Goal: Transaction & Acquisition: Purchase product/service

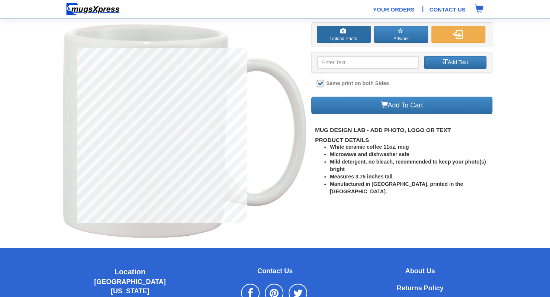
click at [336, 38] on label "Upload Photo" at bounding box center [344, 34] width 54 height 17
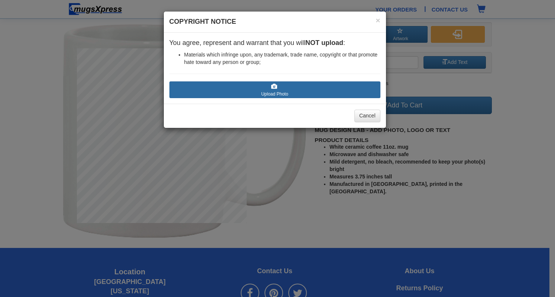
click at [280, 89] on label "Upload Photo" at bounding box center [275, 89] width 211 height 17
click at [256, 97] on input "Upload Photo" at bounding box center [214, 100] width 84 height 7
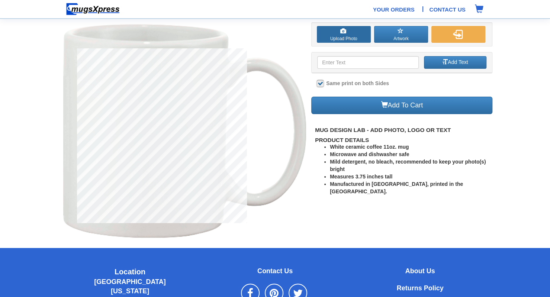
click at [346, 38] on label "Upload Photo" at bounding box center [344, 34] width 54 height 17
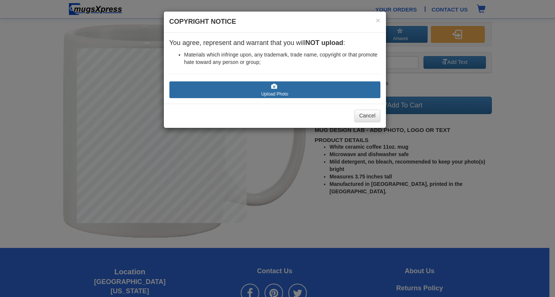
click at [260, 86] on label "Upload Photo" at bounding box center [275, 89] width 211 height 17
click at [256, 97] on input "Upload Photo" at bounding box center [214, 100] width 84 height 7
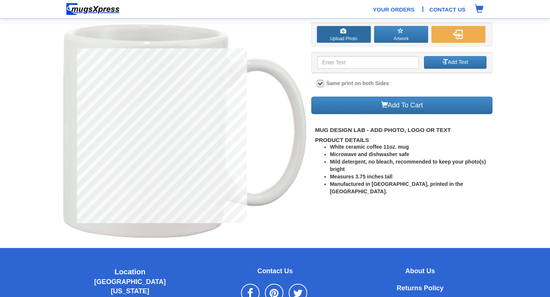
click at [340, 32] on span at bounding box center [343, 31] width 6 height 6
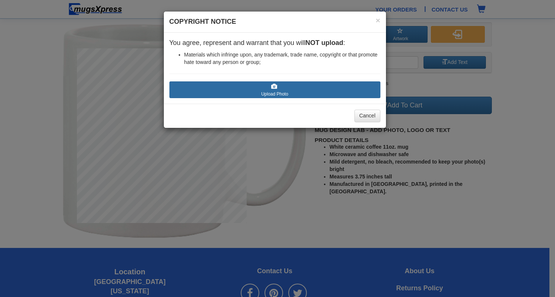
click at [239, 89] on label "Upload Photo" at bounding box center [275, 89] width 211 height 17
click at [239, 97] on input "Upload Photo" at bounding box center [214, 100] width 84 height 7
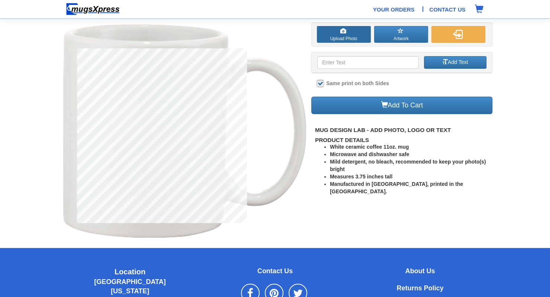
click at [341, 41] on label "Upload Photo" at bounding box center [344, 34] width 54 height 17
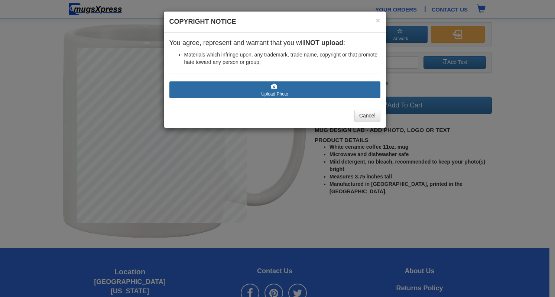
click at [259, 92] on label "Upload Photo" at bounding box center [275, 89] width 211 height 17
click at [256, 97] on input "Upload Photo" at bounding box center [214, 100] width 84 height 7
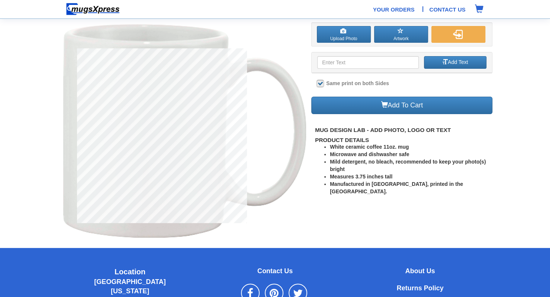
click at [322, 81] on label at bounding box center [320, 83] width 7 height 7
click at [322, 81] on input "Same print on both Sides" at bounding box center [319, 83] width 5 height 5
checkbox input "false"
click at [344, 37] on label "Upload Photo" at bounding box center [344, 34] width 54 height 17
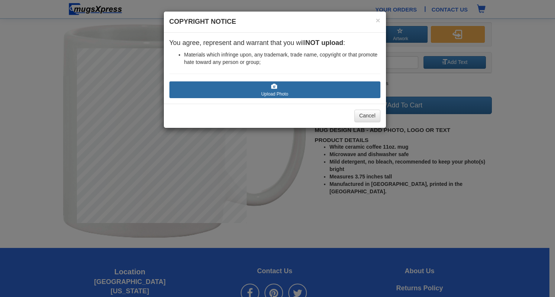
click at [257, 90] on label "Upload Photo" at bounding box center [275, 89] width 211 height 17
click at [256, 97] on input "Upload Photo" at bounding box center [214, 100] width 84 height 7
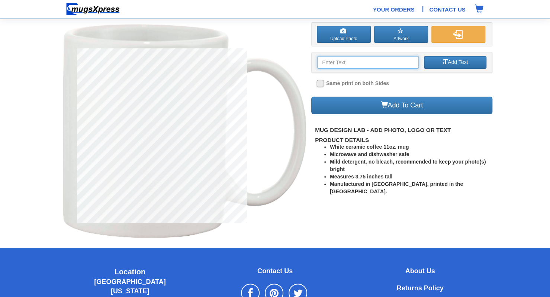
click at [387, 64] on input at bounding box center [367, 62] width 101 height 13
type input "T"
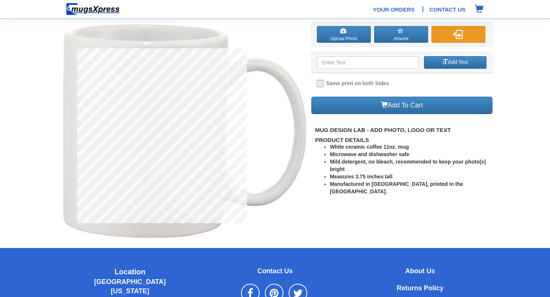
click at [448, 35] on button "button" at bounding box center [458, 34] width 54 height 17
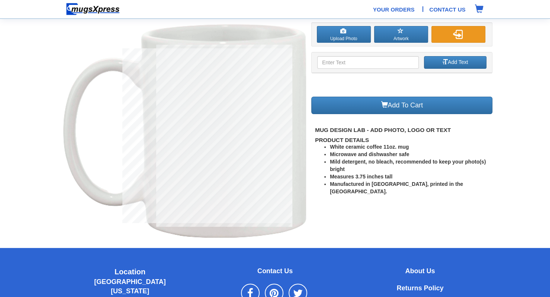
click at [448, 35] on button "button" at bounding box center [458, 34] width 54 height 17
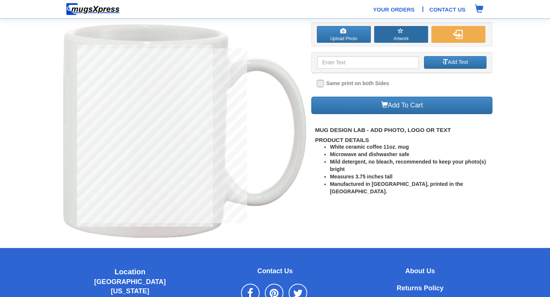
click at [399, 38] on button "Artwork" at bounding box center [401, 34] width 54 height 17
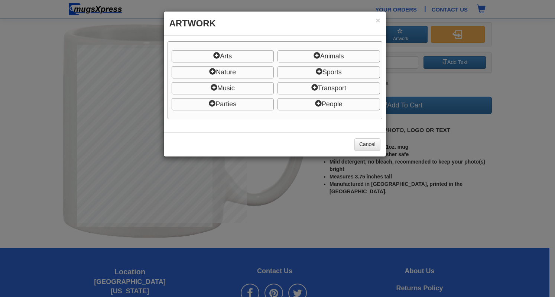
click at [375, 20] on h3 "Artwork" at bounding box center [275, 23] width 211 height 13
click at [379, 21] on button "×" at bounding box center [378, 20] width 4 height 8
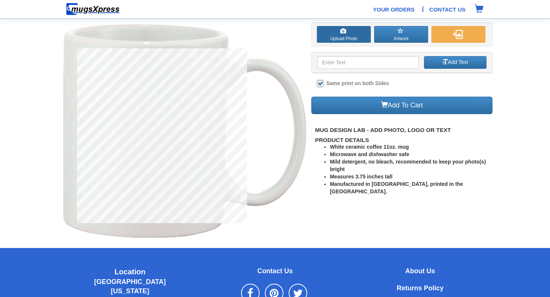
click at [341, 30] on span at bounding box center [343, 31] width 6 height 6
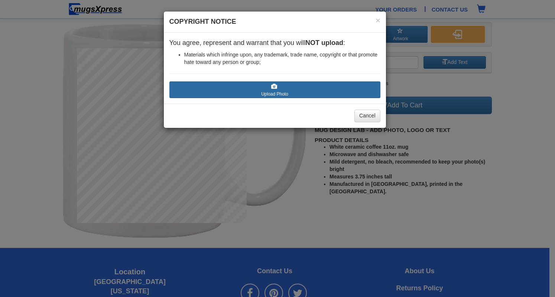
click at [252, 88] on label "Upload Photo" at bounding box center [275, 89] width 211 height 17
click at [252, 97] on input "Upload Photo" at bounding box center [214, 100] width 84 height 7
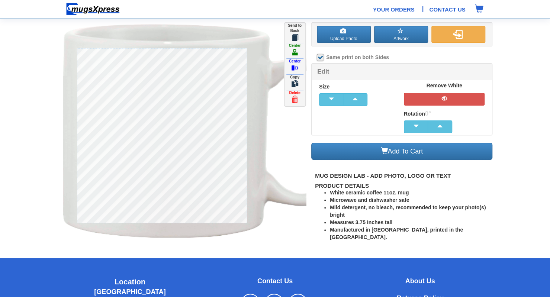
click at [293, 123] on img at bounding box center [214, 131] width 303 height 218
click at [333, 125] on div "Size 22% Remove White Rotation 0°" at bounding box center [402, 107] width 181 height 54
click at [329, 101] on span "button" at bounding box center [331, 98] width 15 height 5
click at [323, 58] on label at bounding box center [320, 57] width 7 height 7
click at [322, 58] on input "Same print on both Sides" at bounding box center [319, 57] width 5 height 5
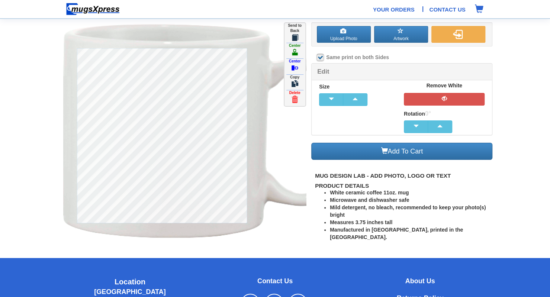
checkbox input "false"
click at [462, 32] on img "button" at bounding box center [457, 34] width 9 height 9
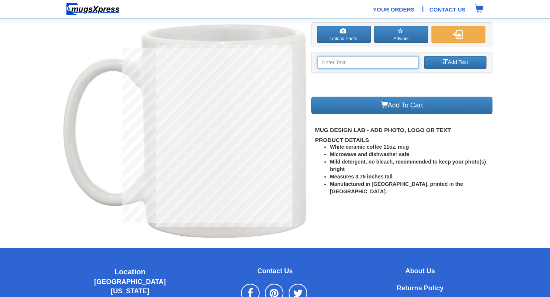
click at [348, 67] on input at bounding box center [367, 62] width 101 height 13
type input "Don't be afraid of commitments!"
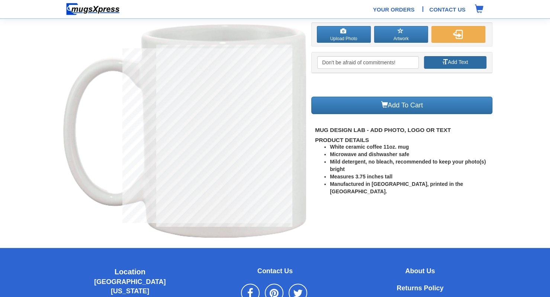
click at [442, 64] on span "button" at bounding box center [444, 61] width 5 height 5
type input "Don't be afraid of commitments!"
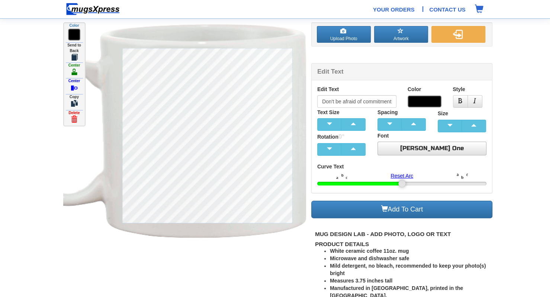
click at [425, 149] on link "Russo One" at bounding box center [431, 149] width 109 height 14
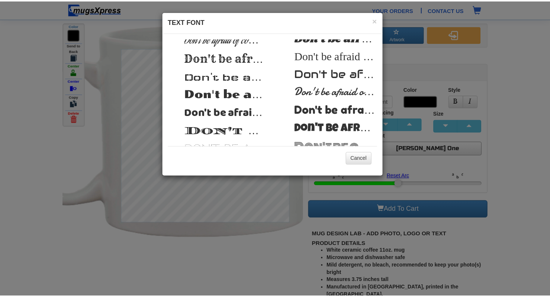
scroll to position [101, 0]
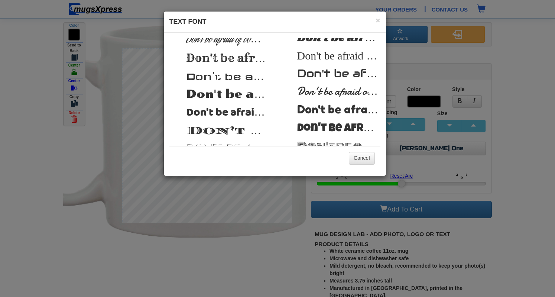
click at [326, 110] on span "Don't be afraid of commitments!" at bounding box center [383, 109] width 173 height 13
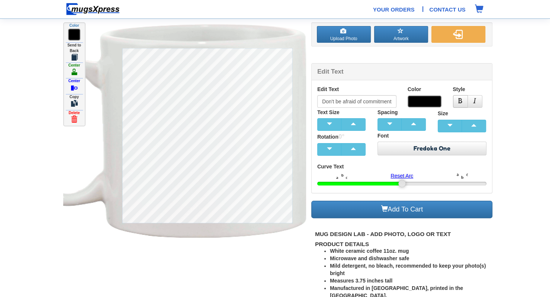
click at [459, 103] on span "button" at bounding box center [460, 100] width 5 height 5
click at [358, 125] on span "button" at bounding box center [353, 123] width 15 height 5
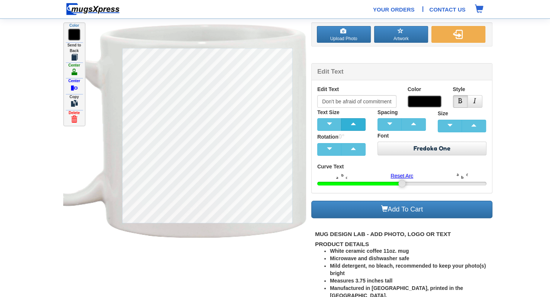
click at [358, 125] on span "button" at bounding box center [353, 123] width 15 height 5
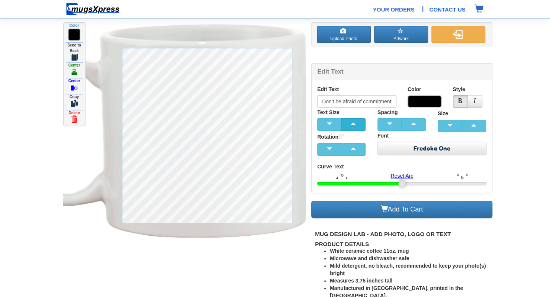
click at [358, 125] on span "button" at bounding box center [353, 123] width 15 height 5
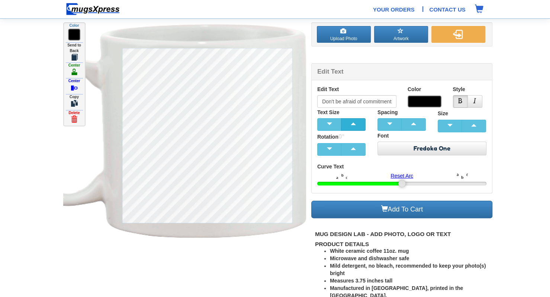
click at [358, 125] on span "button" at bounding box center [353, 123] width 15 height 5
click at [323, 121] on span "button" at bounding box center [329, 123] width 15 height 5
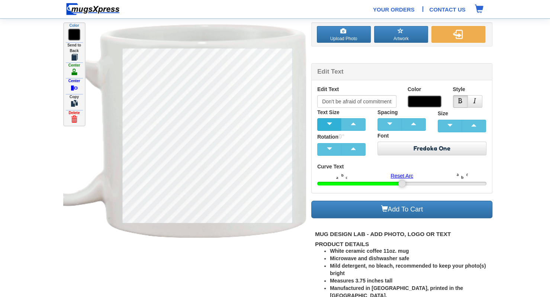
click at [323, 121] on span "button" at bounding box center [329, 123] width 15 height 5
click at [352, 126] on span "button" at bounding box center [353, 123] width 15 height 5
click at [328, 125] on span "button" at bounding box center [329, 123] width 15 height 5
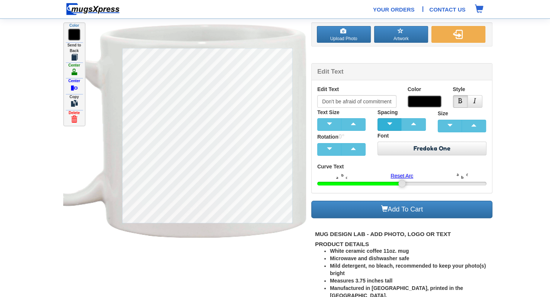
click at [391, 121] on span "button" at bounding box center [389, 123] width 15 height 5
click at [411, 122] on span "button" at bounding box center [413, 123] width 15 height 5
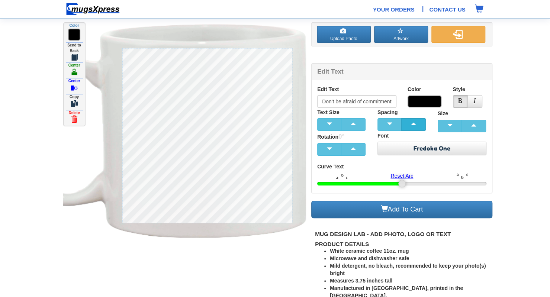
click at [411, 122] on span "button" at bounding box center [413, 123] width 15 height 5
click at [385, 122] on span "button" at bounding box center [389, 123] width 15 height 5
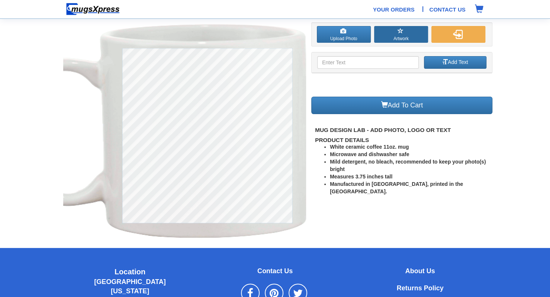
click at [419, 38] on button "Artwork" at bounding box center [401, 34] width 54 height 17
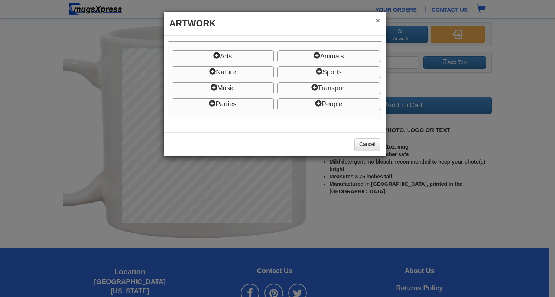
click at [378, 20] on button "×" at bounding box center [378, 20] width 4 height 8
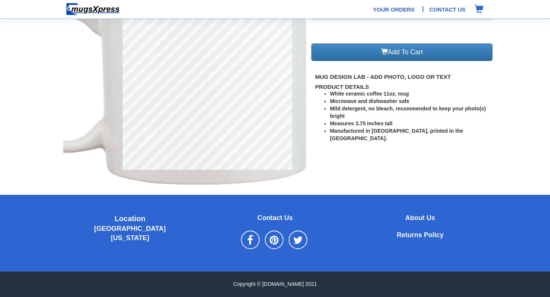
scroll to position [0, 0]
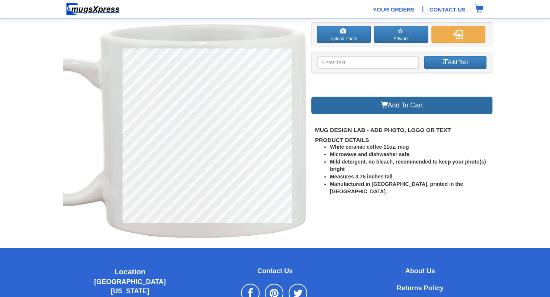
click at [398, 108] on link "Add To Cart" at bounding box center [401, 105] width 181 height 17
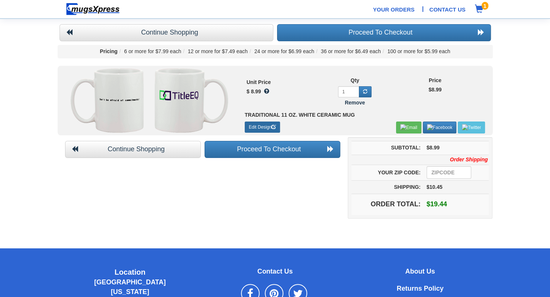
click at [263, 125] on link "Edit Design" at bounding box center [262, 127] width 35 height 11
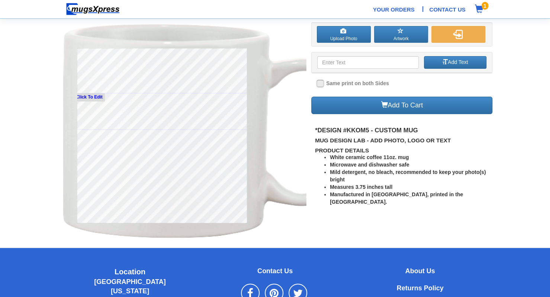
click at [95, 97] on small "Click To Edit" at bounding box center [89, 97] width 30 height 8
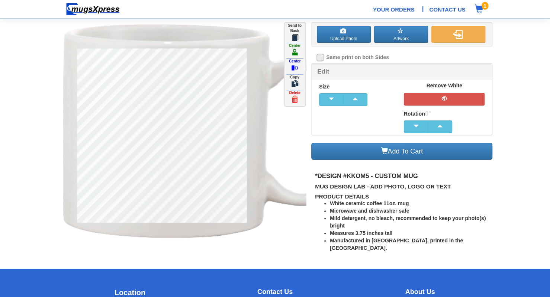
click at [297, 34] on span at bounding box center [294, 37] width 7 height 7
click at [299, 33] on label "Send to Back" at bounding box center [294, 32] width 21 height 19
click at [297, 35] on span at bounding box center [294, 37] width 7 height 7
click at [296, 49] on span at bounding box center [294, 52] width 7 height 7
click at [296, 32] on label "Send to Back" at bounding box center [294, 32] width 21 height 19
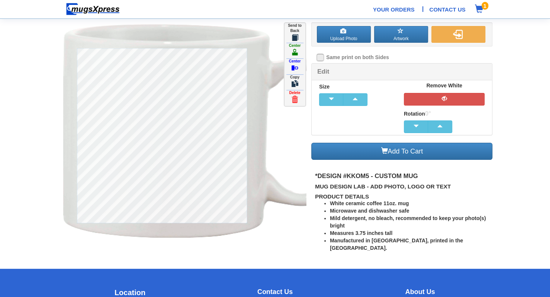
click at [296, 32] on label "Send to Back" at bounding box center [294, 32] width 21 height 19
click at [457, 40] on button "button" at bounding box center [458, 34] width 54 height 17
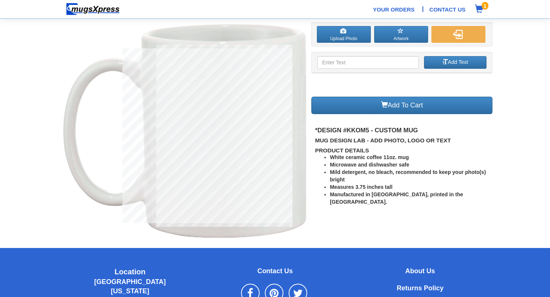
type input "Don't be afraid of commitments!"
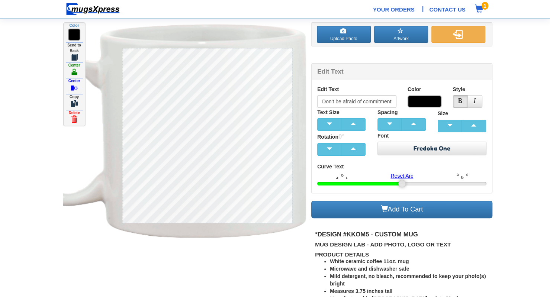
click at [75, 70] on span at bounding box center [74, 71] width 7 height 7
click at [375, 58] on div at bounding box center [401, 55] width 181 height 15
click at [371, 86] on div "Edit Text Don't be afraid of commitments!" at bounding box center [357, 97] width 90 height 22
click at [458, 29] on button "button" at bounding box center [458, 34] width 54 height 17
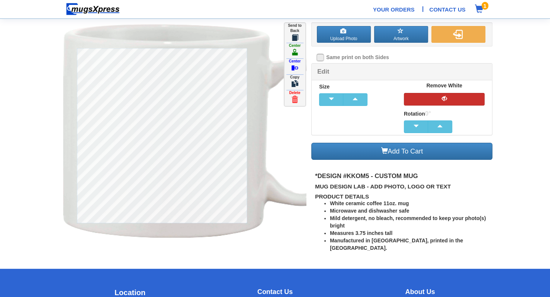
click at [433, 100] on button "button" at bounding box center [444, 99] width 81 height 13
click at [304, 120] on img at bounding box center [214, 131] width 303 height 218
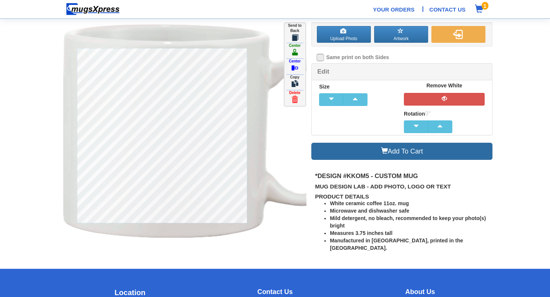
click at [372, 150] on link "Add To Cart" at bounding box center [401, 151] width 181 height 17
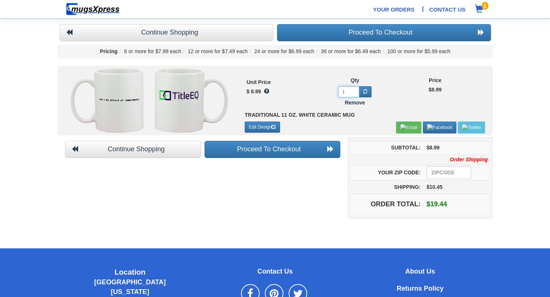
click at [348, 93] on input "1" at bounding box center [348, 91] width 21 height 11
type input "12"
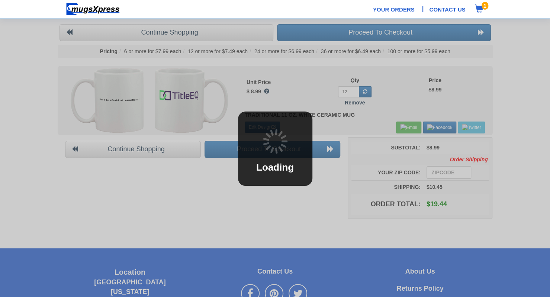
click at [522, 107] on body "Your Orders | Contact Us 1 Your Cart Items Continue Shopping Proceed To Checkou…" at bounding box center [275, 175] width 550 height 351
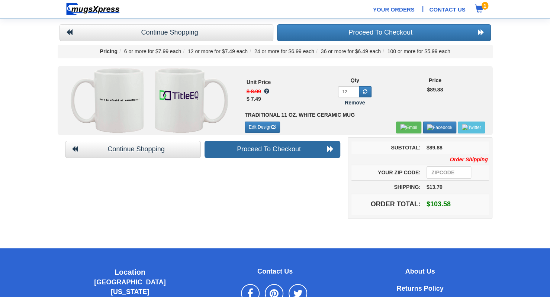
click at [277, 146] on link "Proceed To Checkout" at bounding box center [272, 149] width 136 height 17
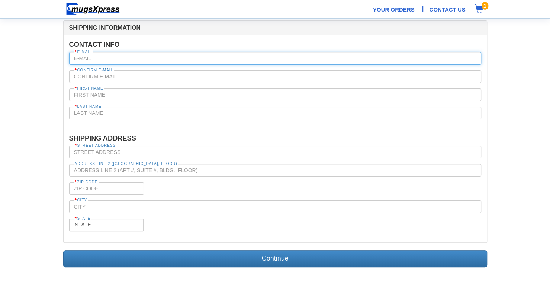
click at [119, 60] on input "text" at bounding box center [275, 58] width 412 height 13
type input "[PERSON_NAME][EMAIL_ADDRESS][DOMAIN_NAME]"
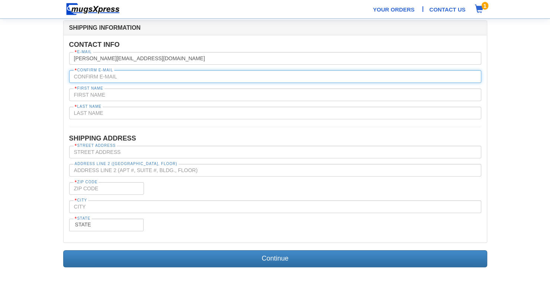
click at [173, 77] on input "text" at bounding box center [275, 76] width 412 height 13
click at [152, 81] on input "[PERSON_NAME]@" at bounding box center [275, 76] width 412 height 13
type input "brandon@epmcollabortive.com"
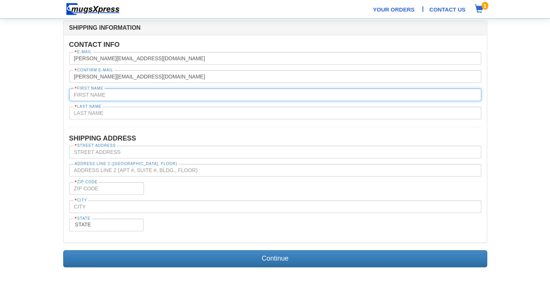
click at [116, 95] on input "text" at bounding box center [275, 94] width 412 height 13
type input "[PERSON_NAME]"
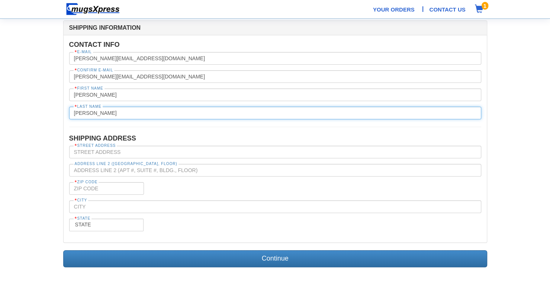
type input "omalley"
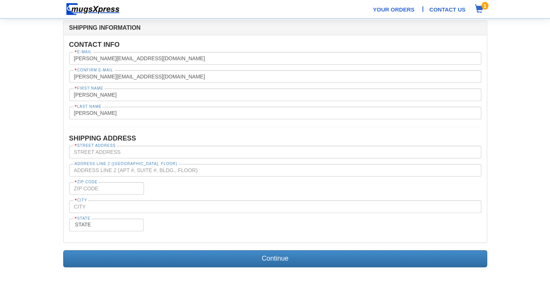
click at [112, 125] on fieldset "Contact Info * E-mail brandon@epmcollaborative.com * Confirm E-mail brandon@epm…" at bounding box center [275, 139] width 412 height 196
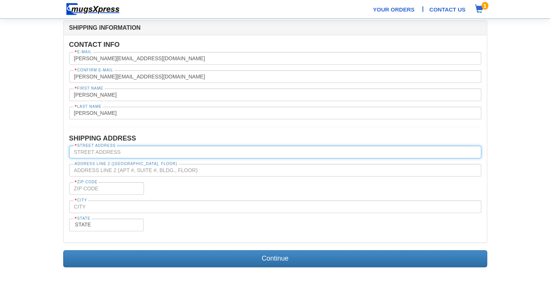
click at [117, 151] on input "text" at bounding box center [275, 152] width 412 height 13
click at [181, 150] on input "text" at bounding box center [275, 152] width 412 height 13
click at [167, 154] on input "text" at bounding box center [275, 152] width 412 height 13
paste input "205B Arch Street"
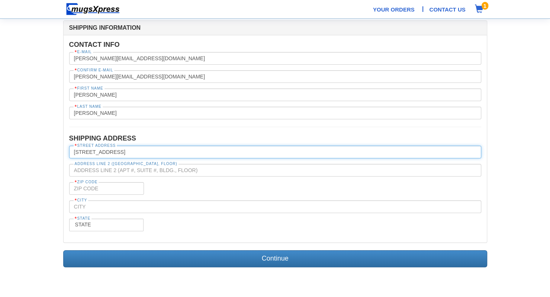
type input "205B Arch Street"
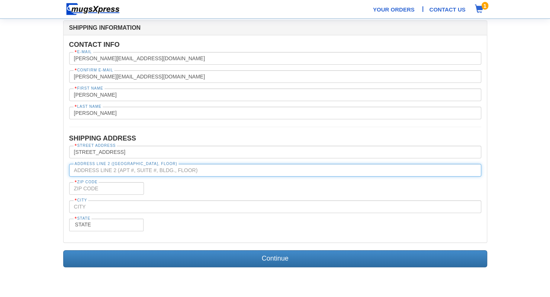
click at [149, 170] on input "text" at bounding box center [275, 170] width 412 height 13
type input "TitleEQ - Matt Einheber"
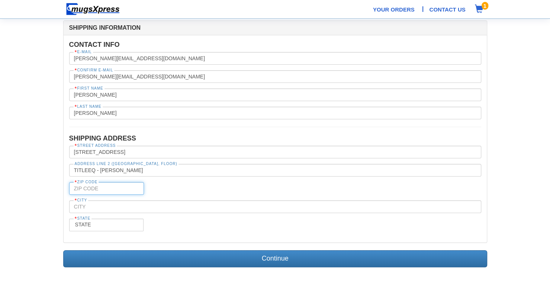
click at [114, 188] on input "tel" at bounding box center [106, 188] width 75 height 13
type input "19106"
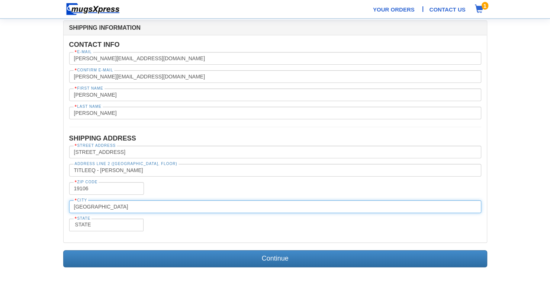
type input "Philadelphia"
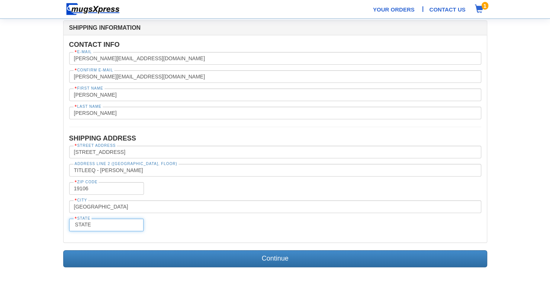
select select "PA"
click at [188, 215] on fieldset "Contact Info * E-mail brandon@epmcollaborative.com * Confirm E-mail brandon@epm…" at bounding box center [275, 139] width 412 height 196
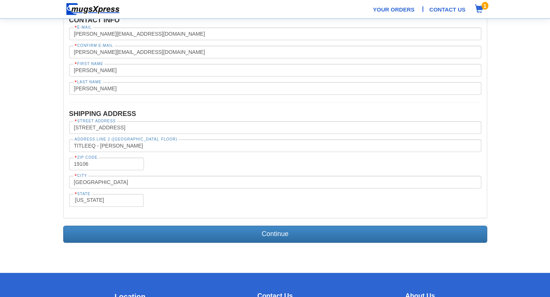
scroll to position [25, 0]
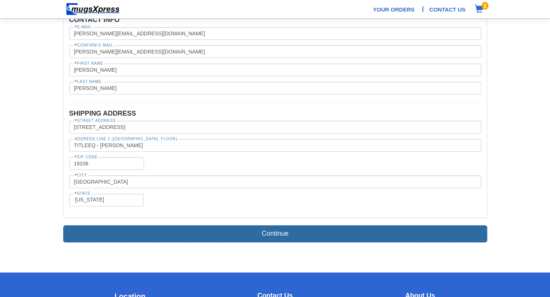
click at [225, 234] on link "Continue" at bounding box center [275, 233] width 424 height 17
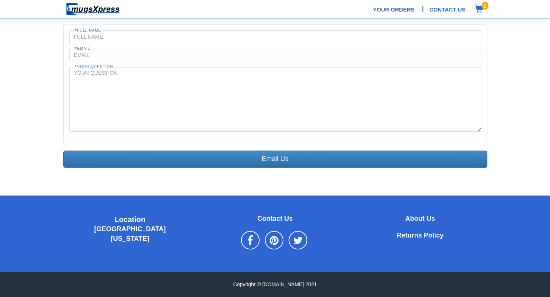
scroll to position [57, 0]
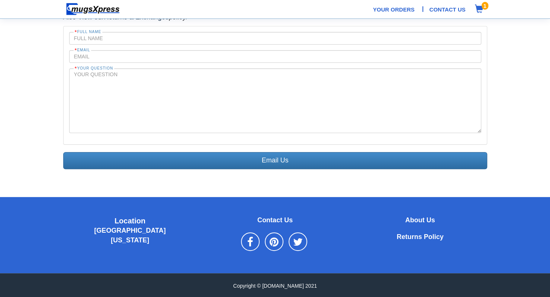
click at [250, 237] on icon at bounding box center [250, 240] width 13 height 14
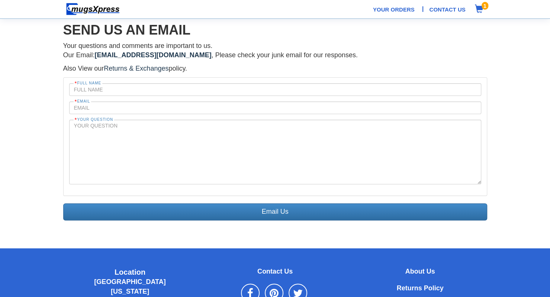
scroll to position [0, 0]
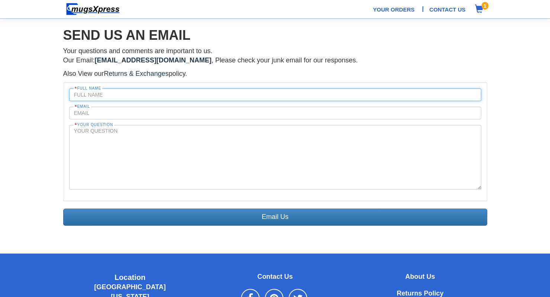
click at [132, 99] on input "text" at bounding box center [275, 94] width 412 height 13
type input "[PERSON_NAME]"
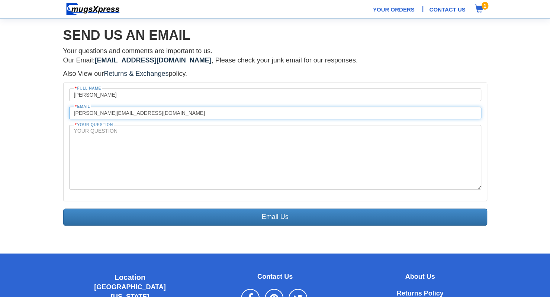
type input "[PERSON_NAME][EMAIL_ADDRESS][DOMAIN_NAME]"
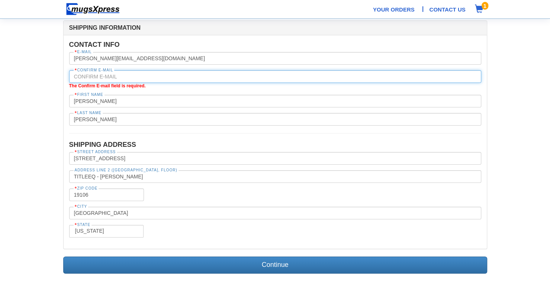
click at [137, 79] on input "text" at bounding box center [275, 76] width 412 height 13
type input "[PERSON_NAME][EMAIL_ADDRESS][DOMAIN_NAME]"
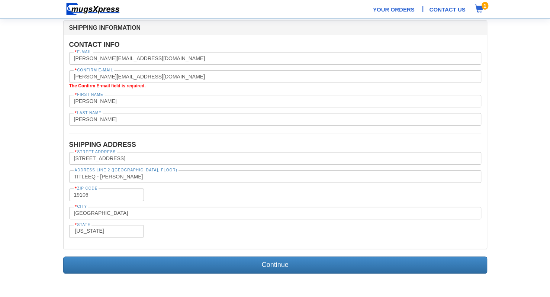
click at [196, 275] on section "Shipping Information Contact Info * E-mail [PERSON_NAME][EMAIL_ADDRESS][DOMAIN_…" at bounding box center [275, 148] width 550 height 296
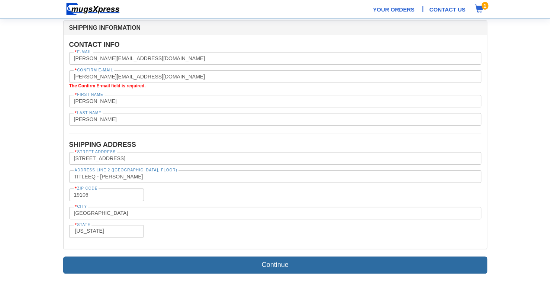
click at [204, 257] on link "Continue" at bounding box center [275, 265] width 424 height 17
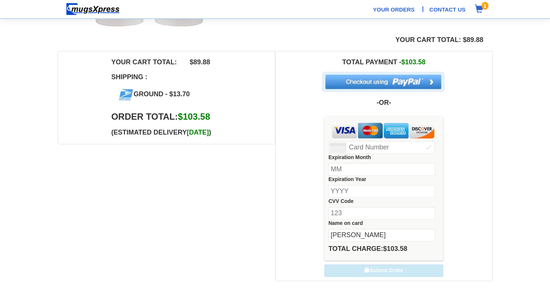
scroll to position [170, 0]
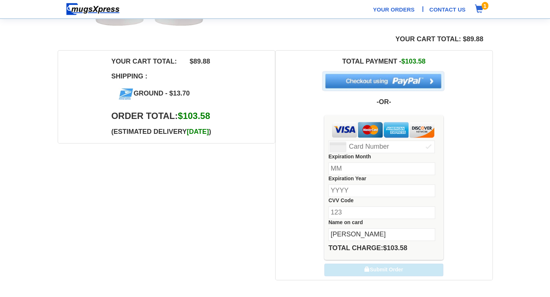
click at [402, 145] on input "number" at bounding box center [381, 147] width 106 height 13
type input "[CREDIT_CARD_NUMBER]"
type input "03"
type input "2027"
type input "736"
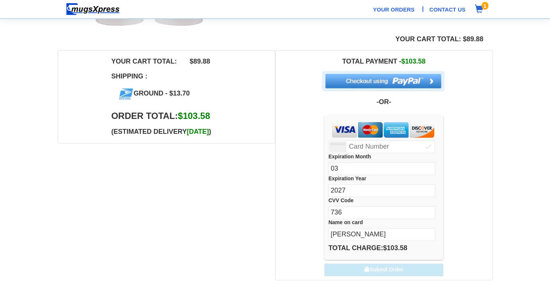
type input "Brandon Omalley"
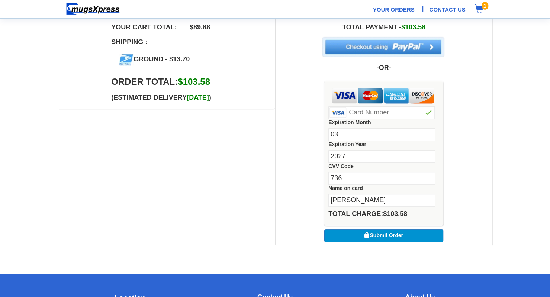
scroll to position [204, 0]
click at [371, 232] on button "Submit Order" at bounding box center [383, 235] width 119 height 13
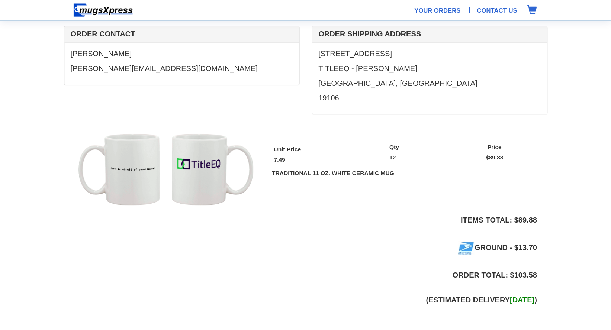
scroll to position [55, 0]
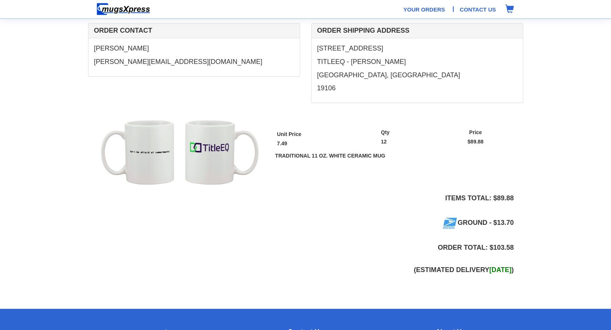
drag, startPoint x: 451, startPoint y: 0, endPoint x: 383, endPoint y: 217, distance: 227.2
click at [383, 217] on div "Ground - $13.70" at bounding box center [305, 223] width 435 height 27
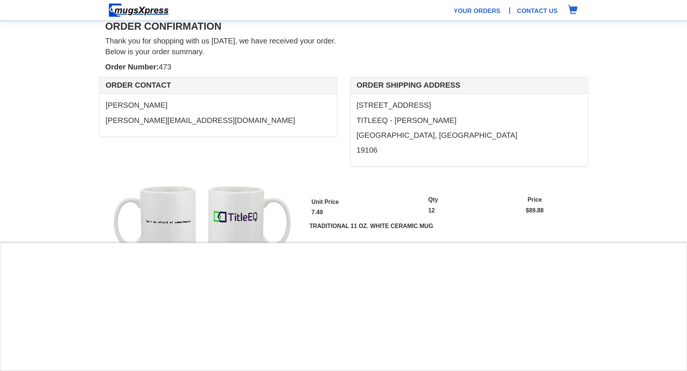
scroll to position [9, 0]
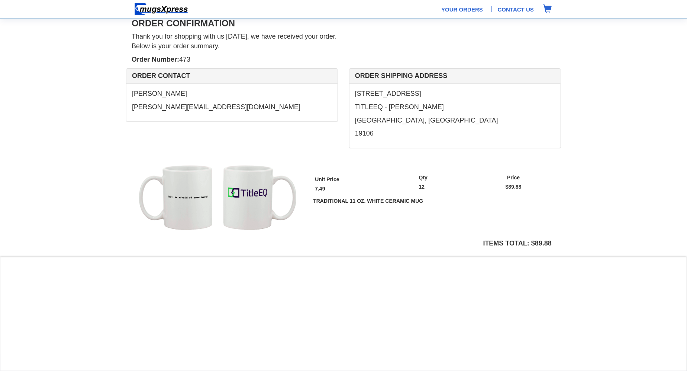
drag, startPoint x: 595, startPoint y: 1, endPoint x: 88, endPoint y: 107, distance: 517.3
click at [88, 107] on section "Order Confirmation Thank you for shopping with us [DATE], we have received your…" at bounding box center [343, 169] width 687 height 356
